Goal: Task Accomplishment & Management: Use online tool/utility

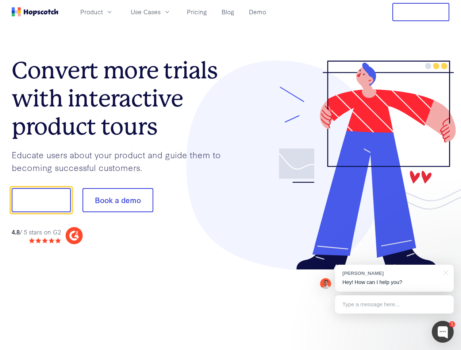
click at [230, 175] on div at bounding box center [339, 166] width 219 height 210
click at [103, 12] on span "Product" at bounding box center [91, 11] width 23 height 9
click at [160, 12] on span "Use Cases" at bounding box center [146, 11] width 30 height 9
click at [420, 12] on button "Free Trial" at bounding box center [420, 12] width 57 height 18
click at [41, 200] on button "Show me!" at bounding box center [41, 200] width 59 height 24
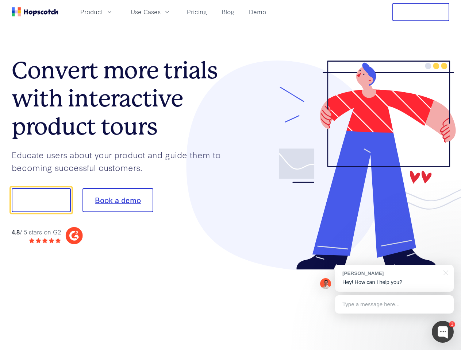
click at [117, 200] on button "Book a demo" at bounding box center [117, 200] width 71 height 24
click at [442, 332] on div at bounding box center [442, 332] width 22 height 22
click at [394, 278] on div "[PERSON_NAME] Hey! How can I help you?" at bounding box center [394, 278] width 119 height 27
click at [444, 272] on div at bounding box center [385, 199] width 137 height 243
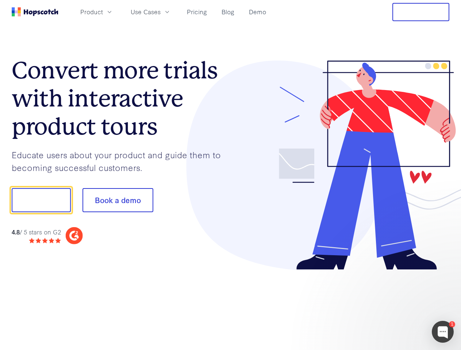
click at [394, 305] on div at bounding box center [385, 248] width 137 height 146
